Goal: Task Accomplishment & Management: Complete application form

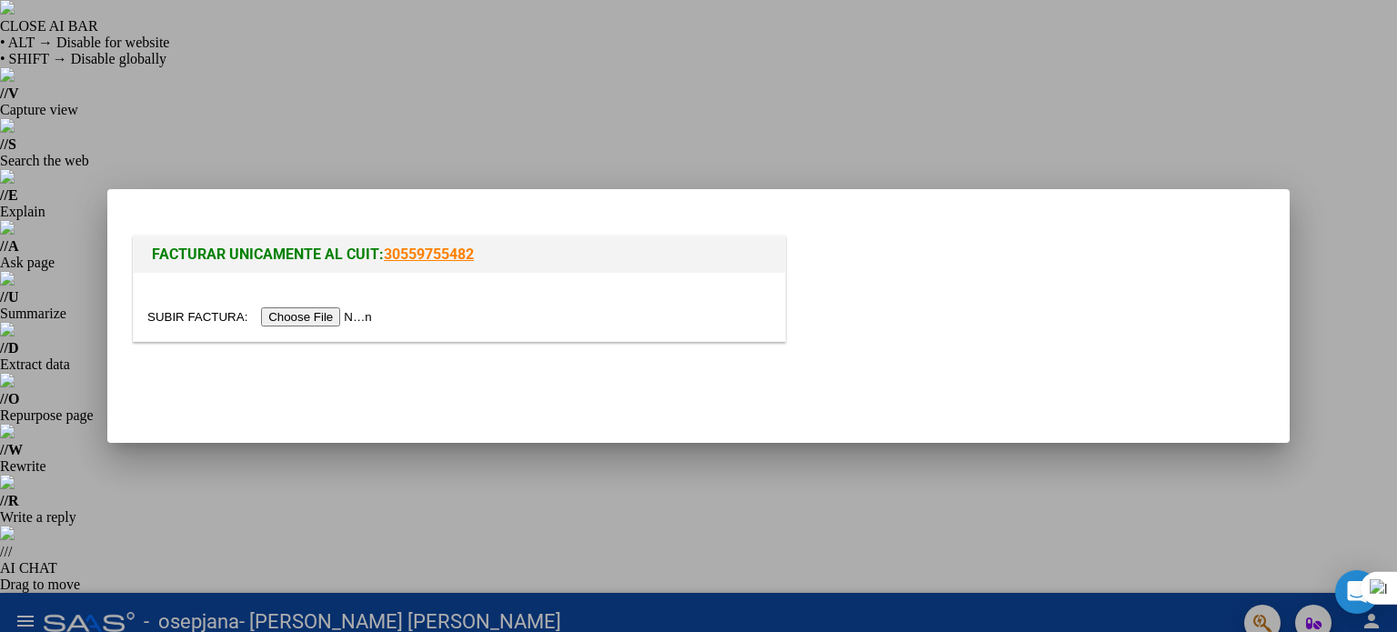
click at [182, 317] on input "file" at bounding box center [262, 316] width 230 height 19
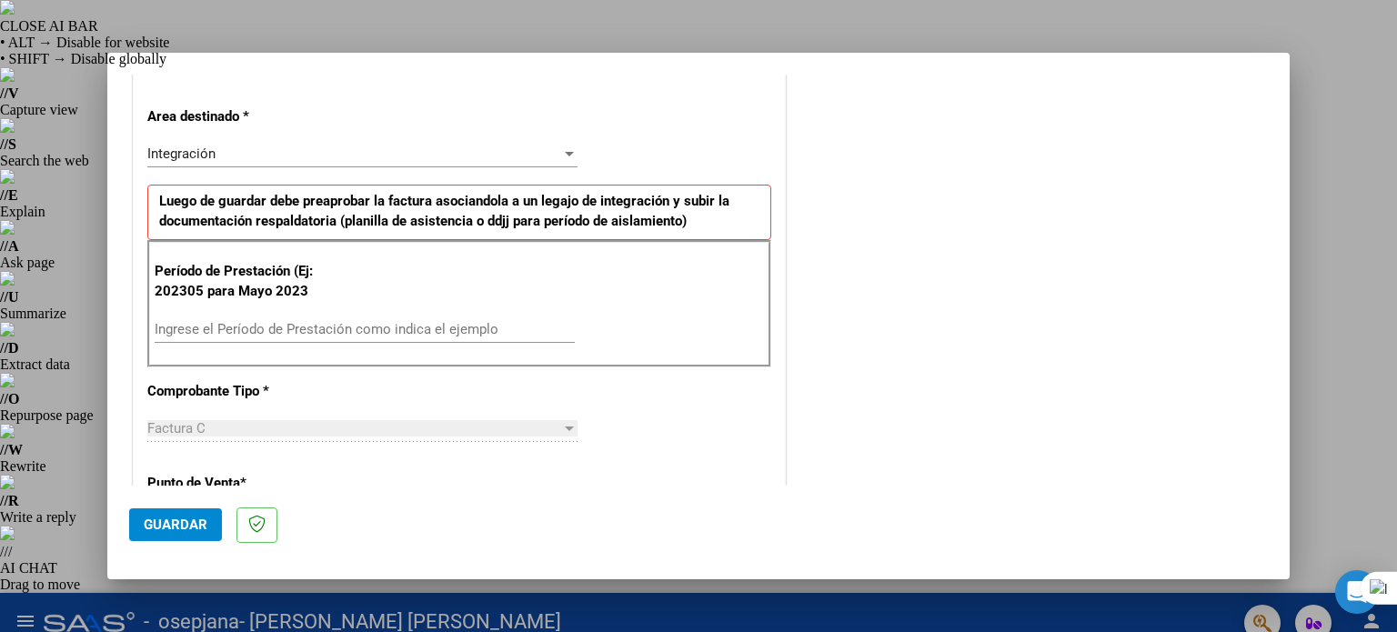
scroll to position [455, 0]
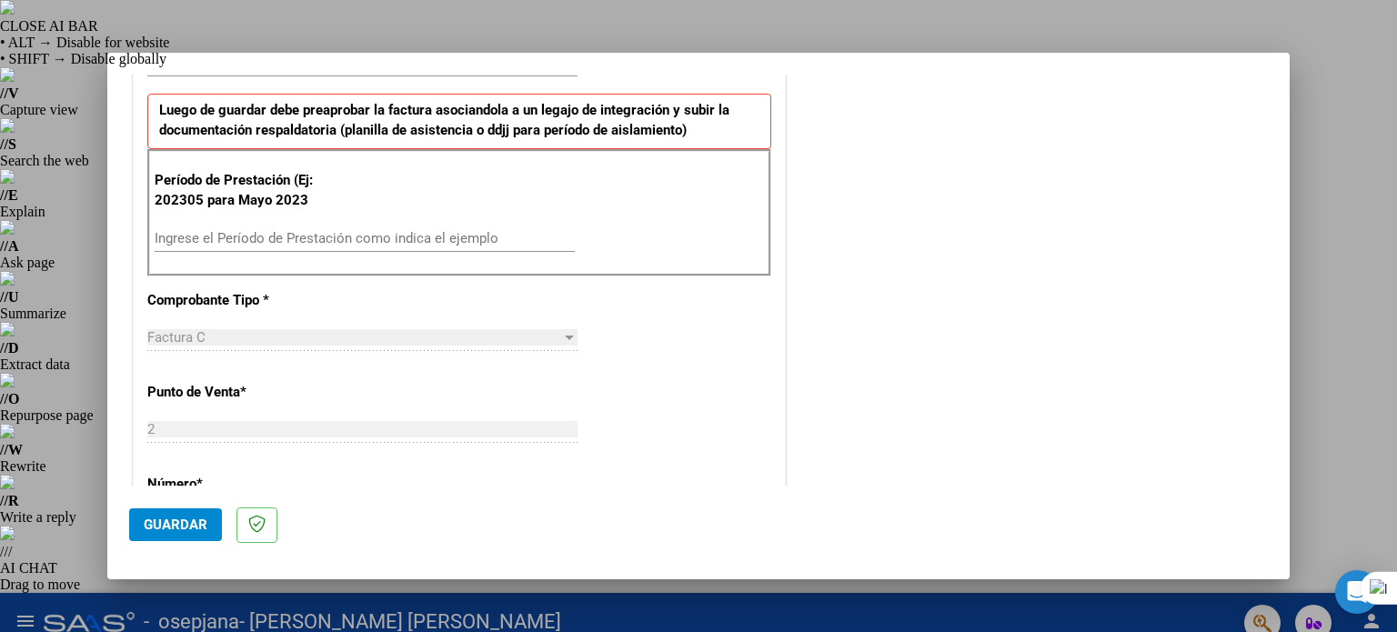
click at [204, 241] on input "Ingrese el Período de Prestación como indica el ejemplo" at bounding box center [365, 238] width 420 height 16
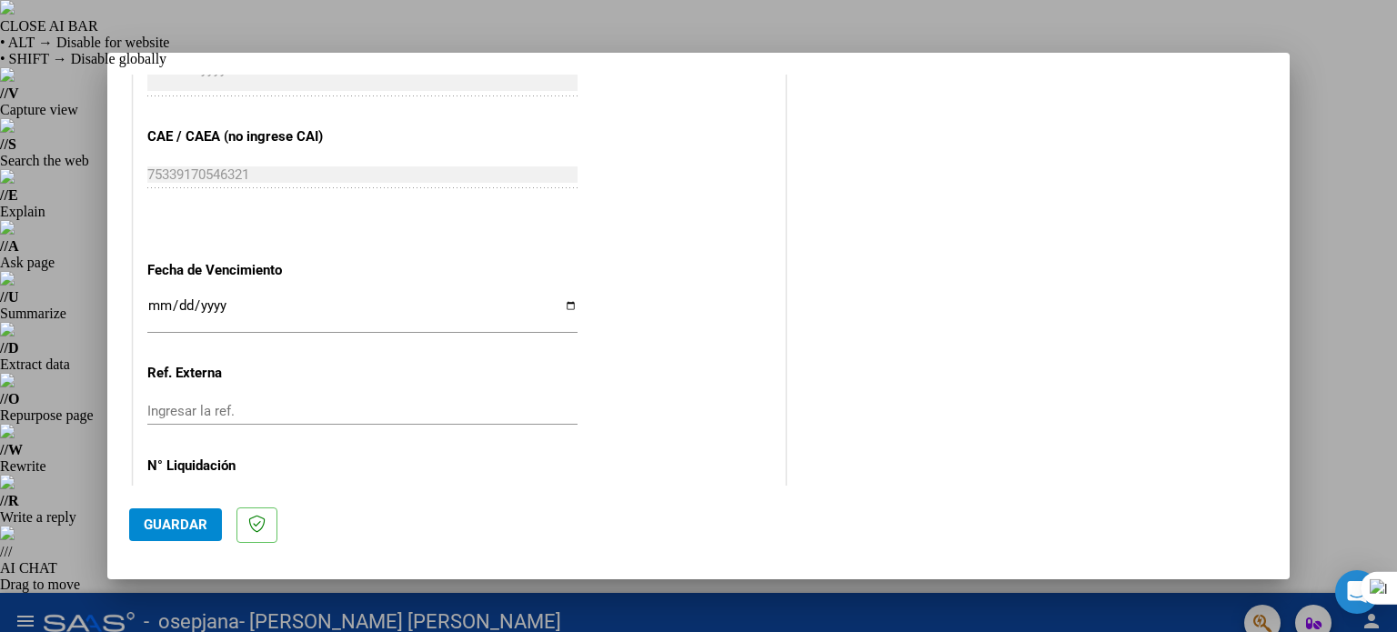
scroll to position [1153, 0]
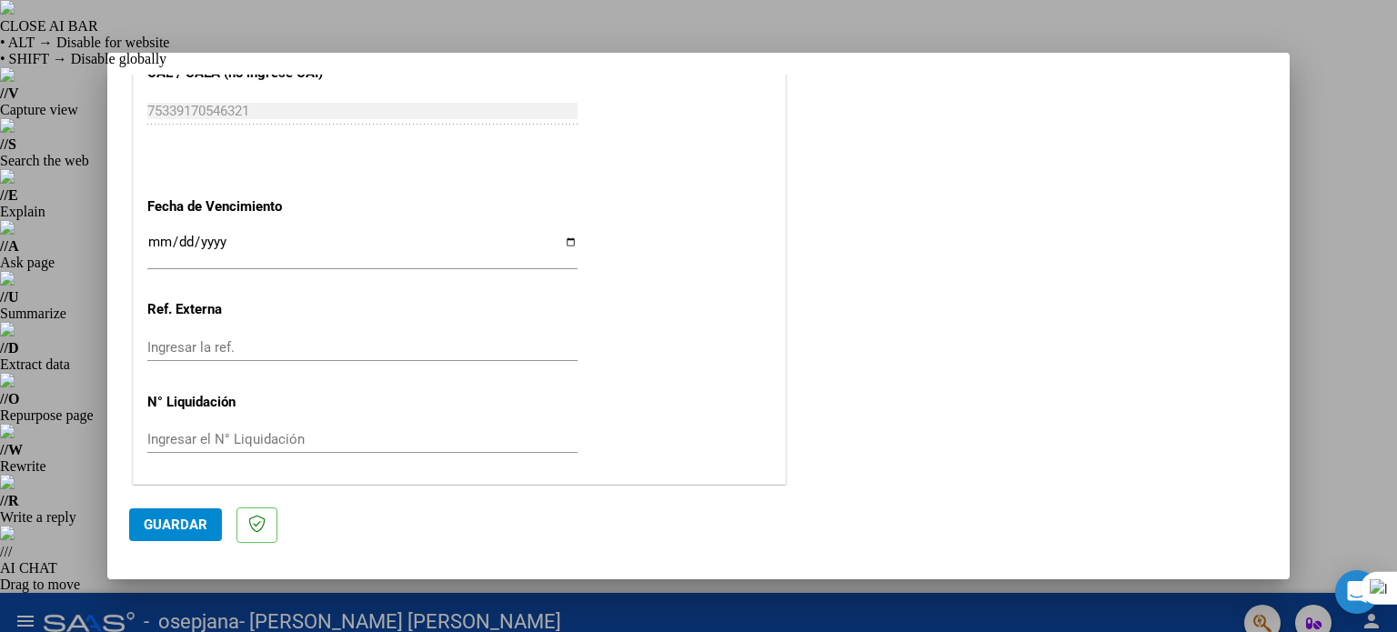
type input "202507"
click at [196, 526] on span "Guardar" at bounding box center [176, 525] width 64 height 16
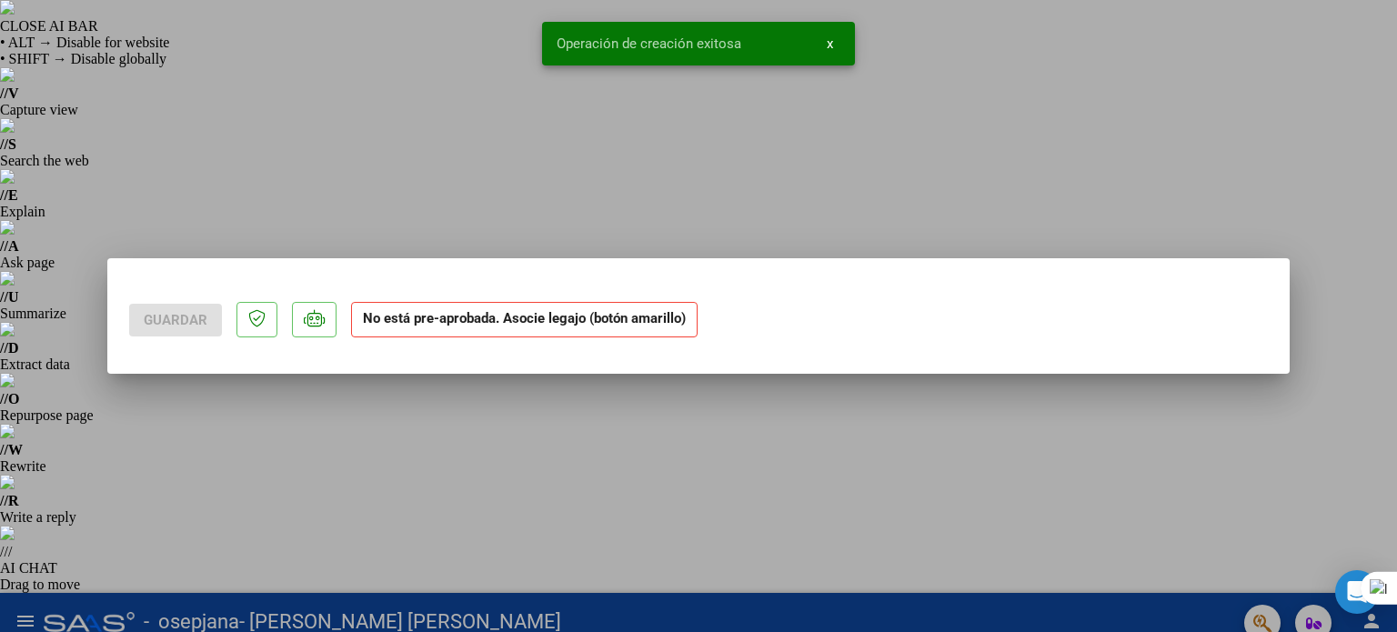
scroll to position [0, 0]
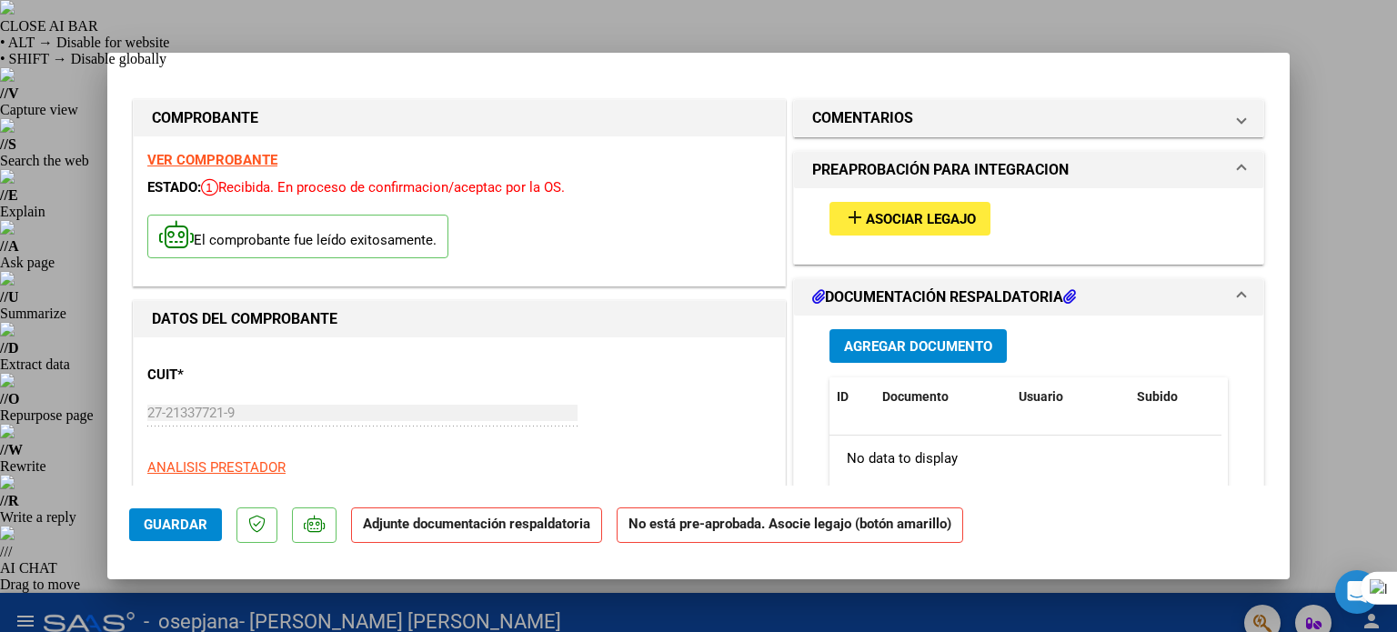
click at [899, 217] on span "Asociar Legajo" at bounding box center [921, 219] width 110 height 16
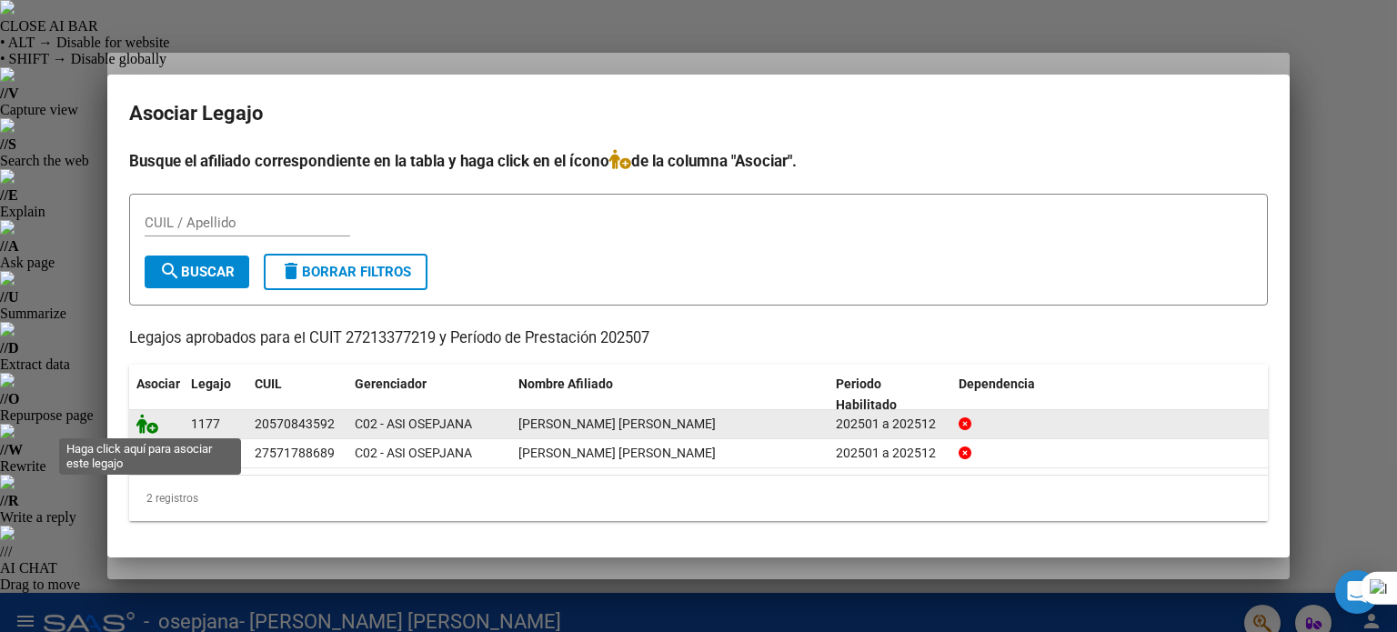
click at [151, 427] on icon at bounding box center [147, 424] width 22 height 20
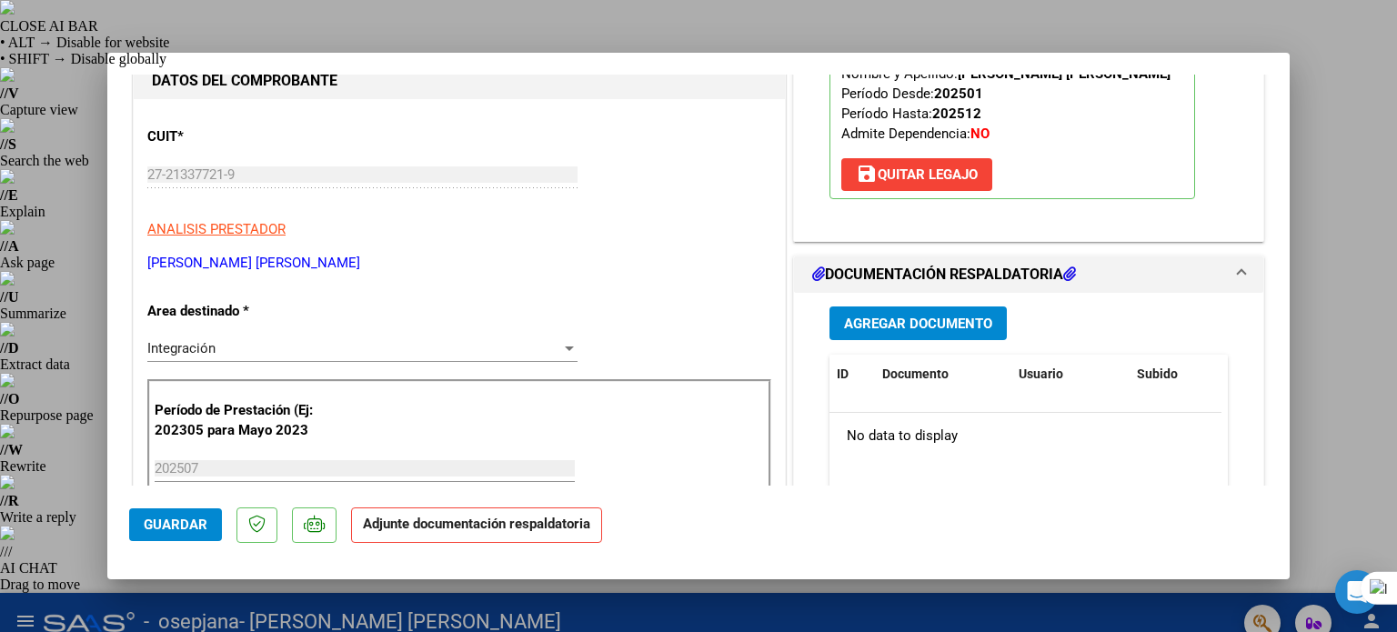
scroll to position [273, 0]
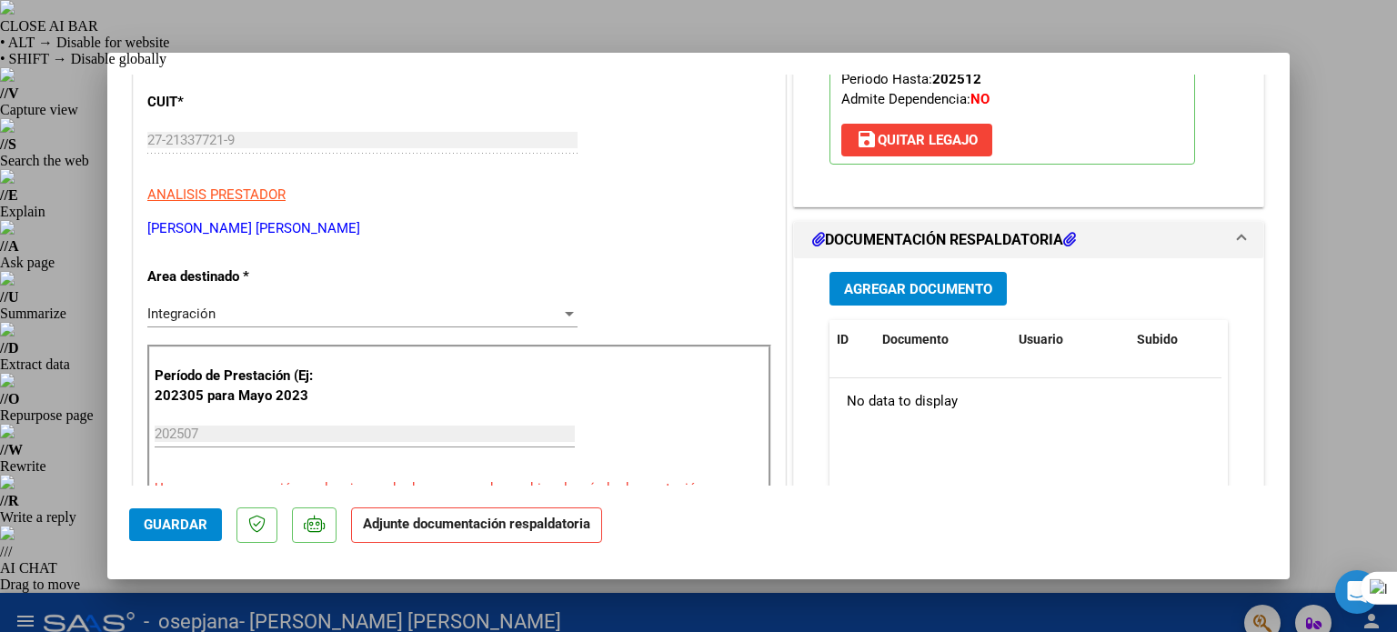
click at [908, 286] on span "Agregar Documento" at bounding box center [918, 289] width 148 height 16
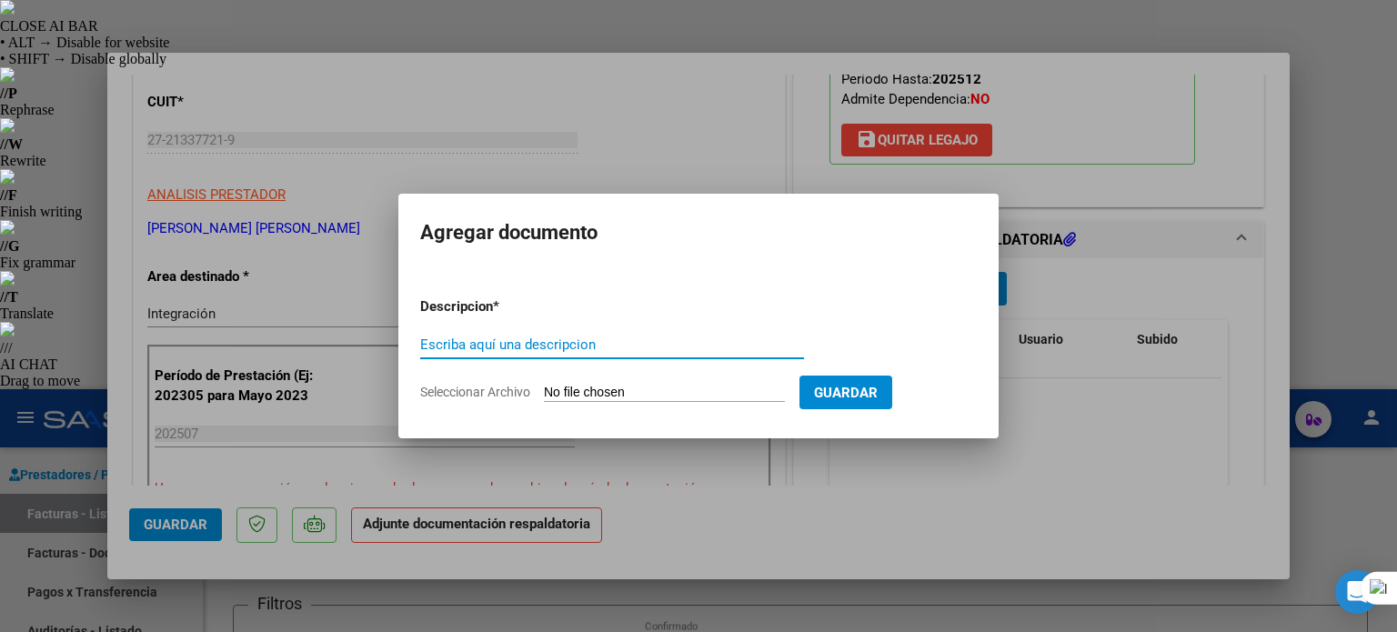
click at [574, 337] on input "Escriba aquí una descripcion" at bounding box center [612, 345] width 384 height 16
type input "PLANILLA DE ASISTENCIA"
click at [571, 391] on input "Seleccionar Archivo" at bounding box center [664, 393] width 241 height 17
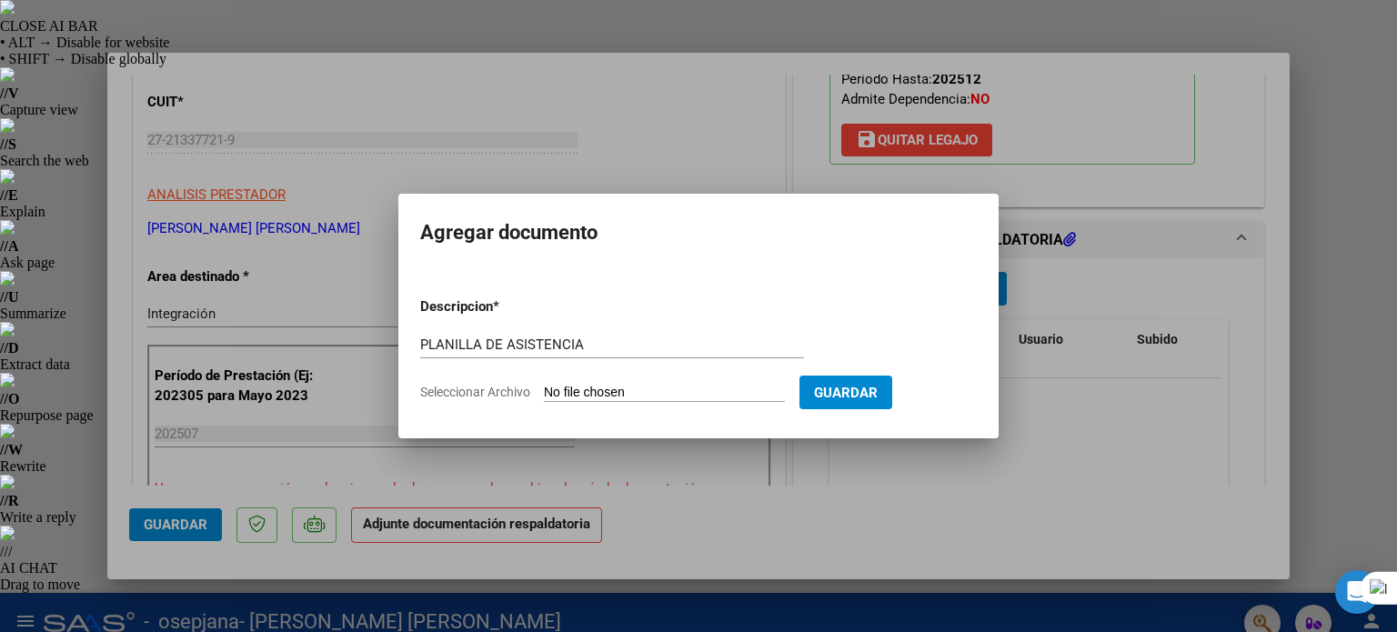
type input "C:\fakepath\ASISTENCIA [PERSON_NAME] [PERSON_NAME] (2).pdf"
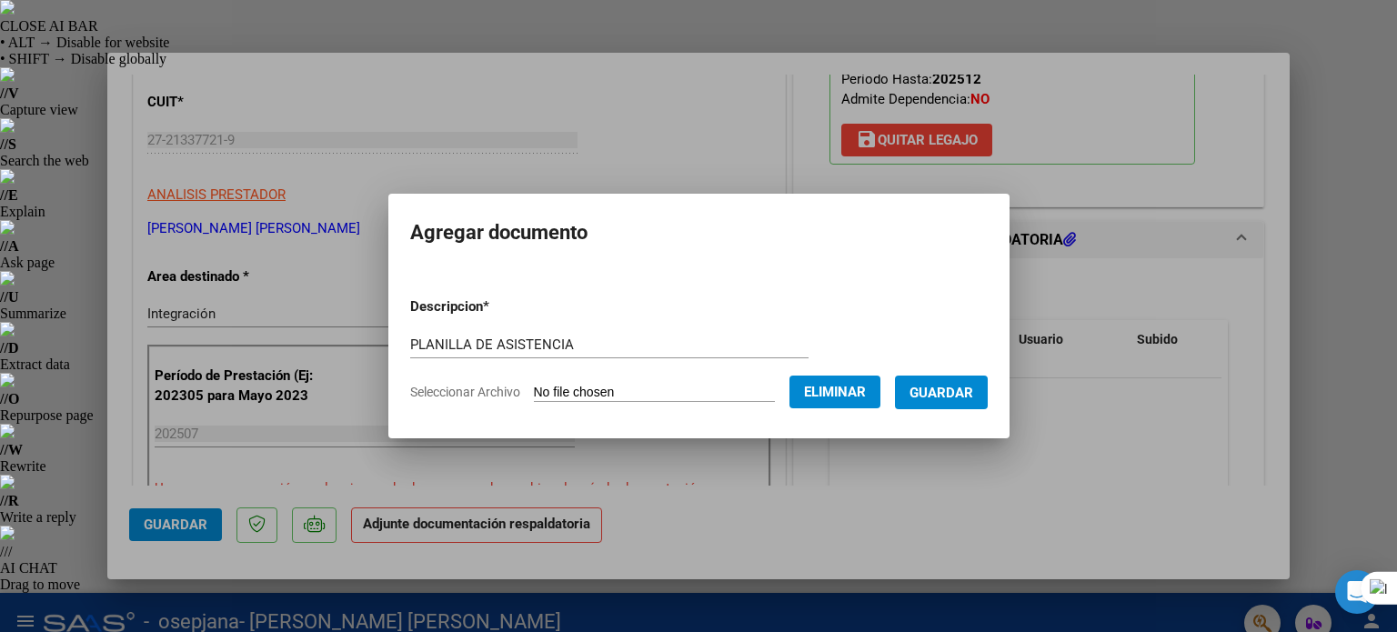
click at [941, 390] on span "Guardar" at bounding box center [942, 393] width 64 height 16
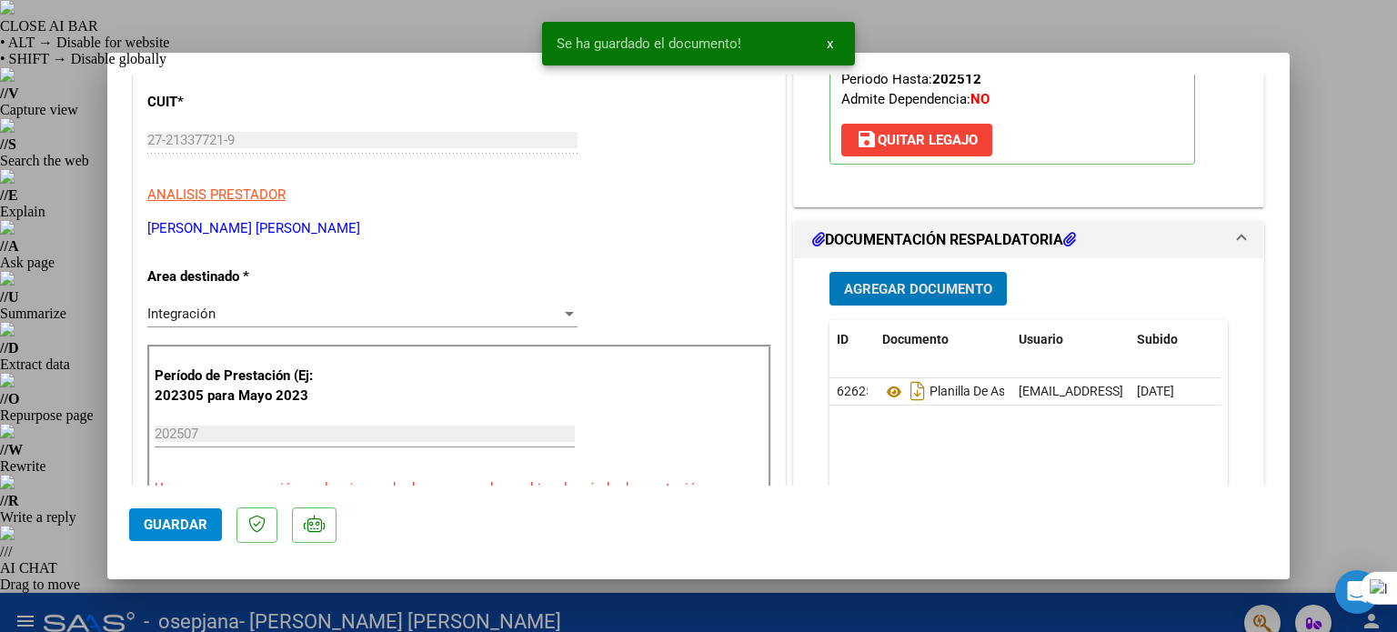
click at [946, 285] on span "Agregar Documento" at bounding box center [918, 289] width 148 height 16
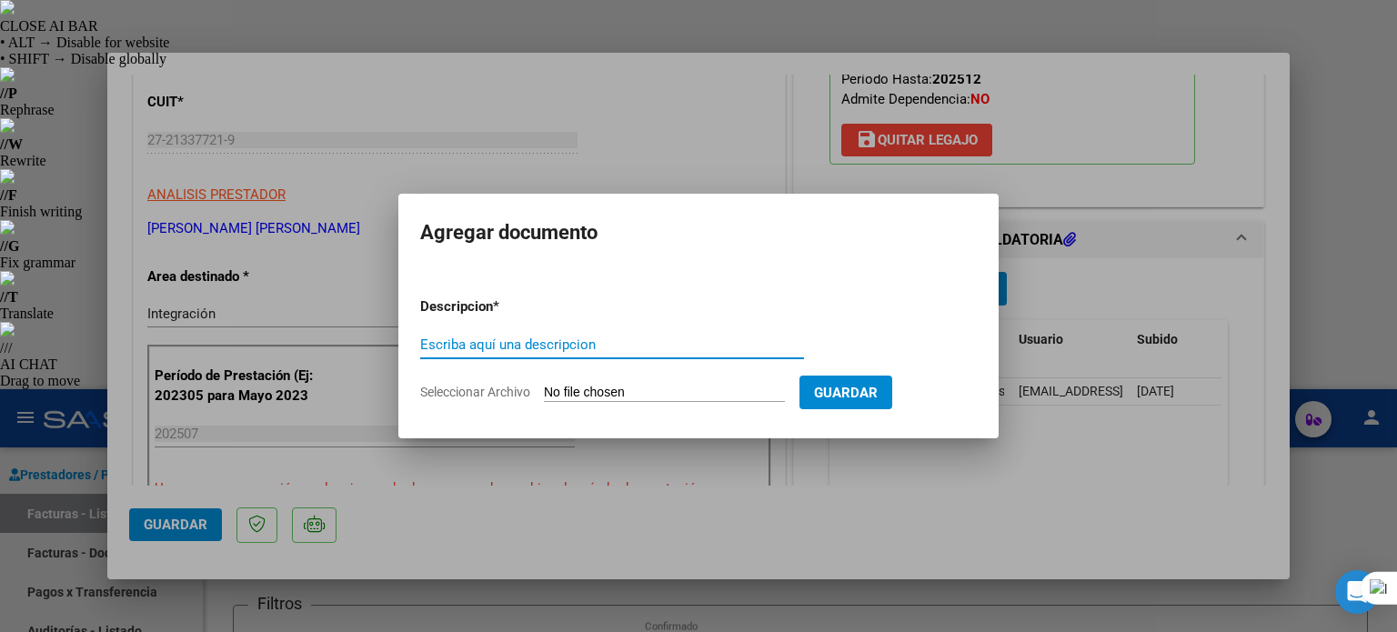
click at [507, 344] on input "Escriba aquí una descripcion" at bounding box center [612, 345] width 384 height 16
type input "INFORME"
click at [470, 388] on span "Seleccionar Archivo" at bounding box center [475, 392] width 110 height 15
click at [544, 388] on input "Seleccionar Archivo" at bounding box center [664, 393] width 241 height 17
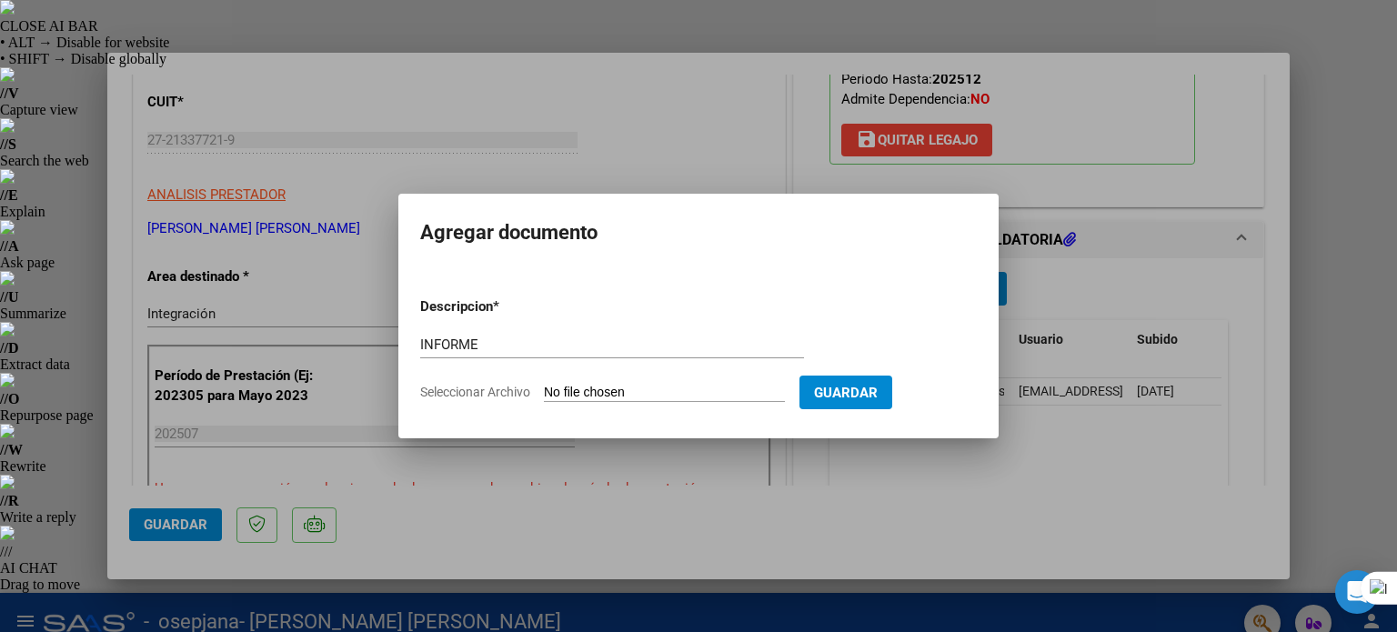
type input "C:\fakepath\INFORME.pdf"
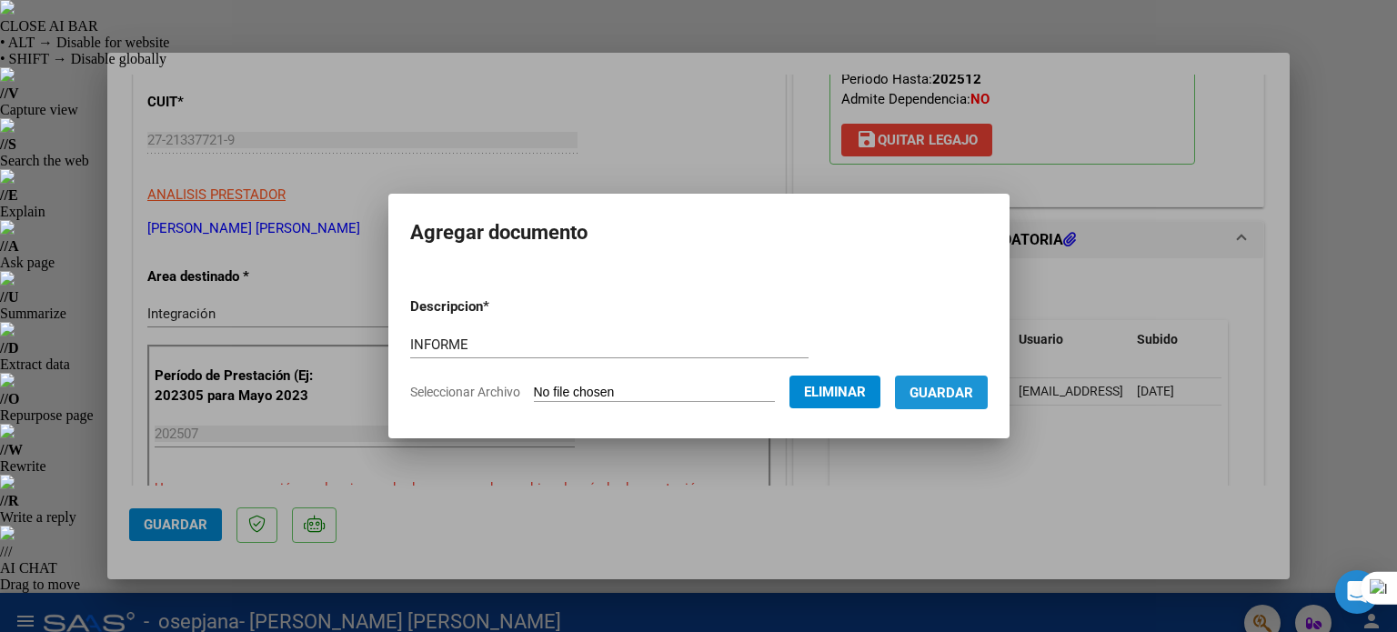
click at [969, 381] on button "Guardar" at bounding box center [941, 393] width 93 height 34
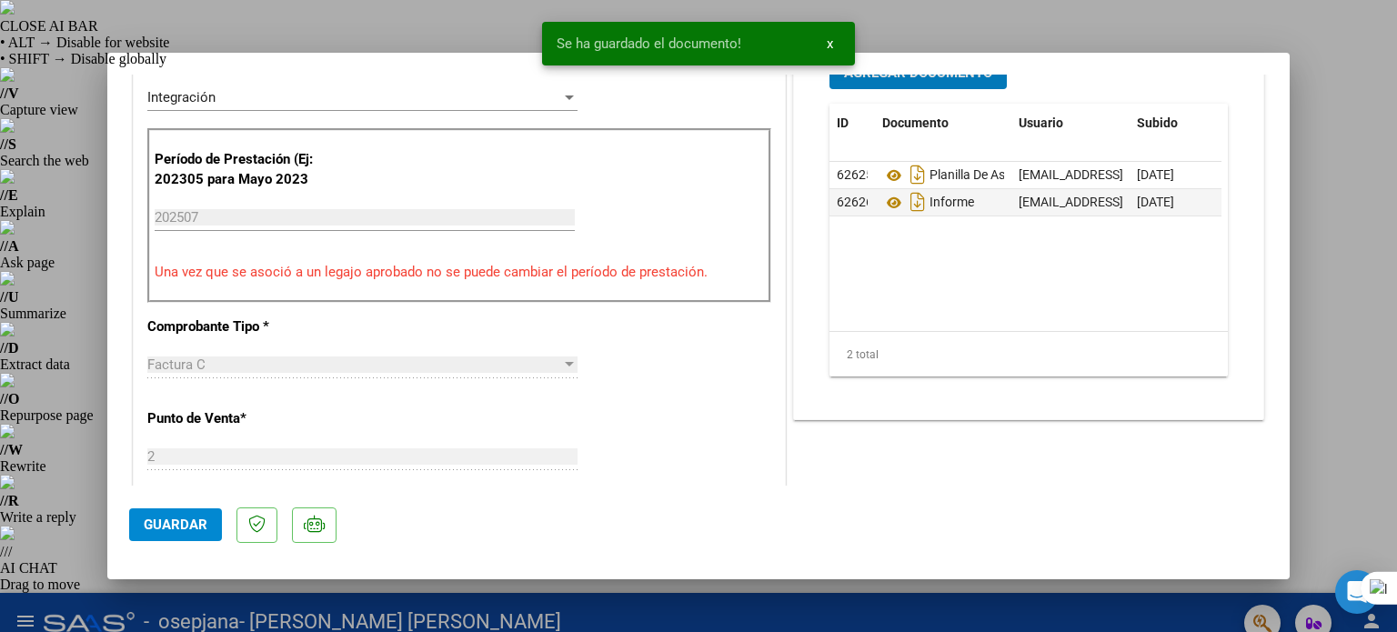
scroll to position [546, 0]
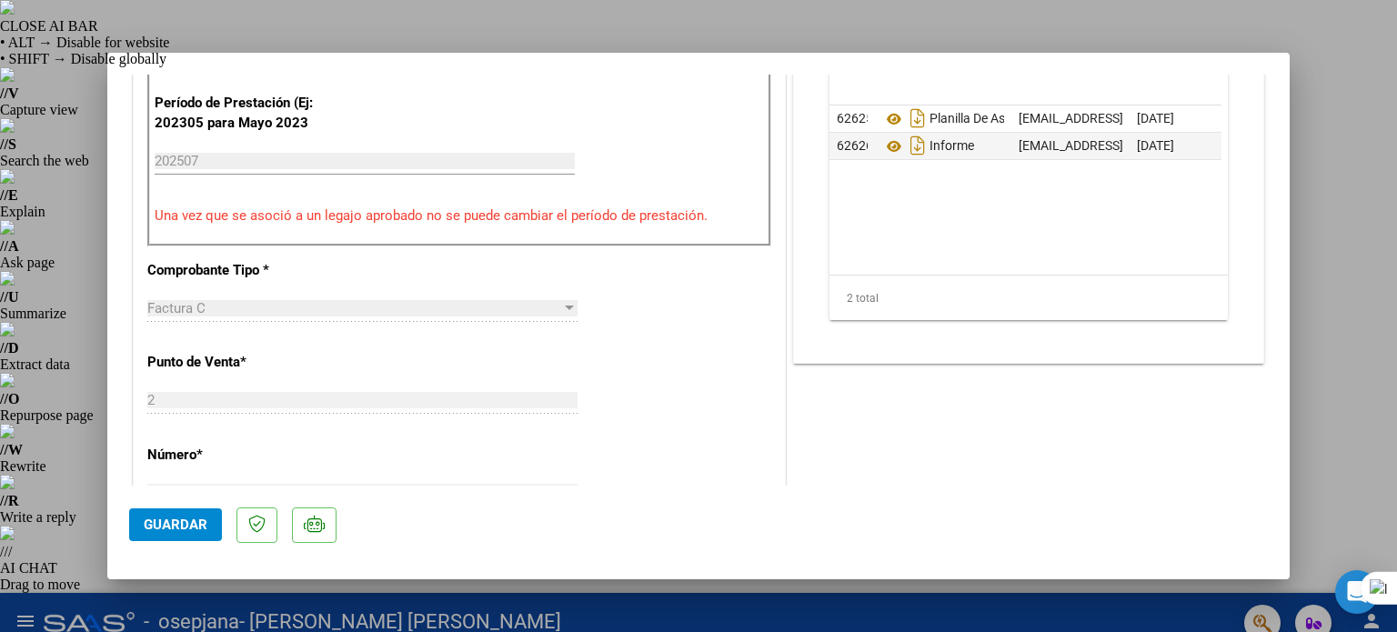
click at [159, 522] on span "Guardar" at bounding box center [176, 525] width 64 height 16
